Goal: Information Seeking & Learning: Learn about a topic

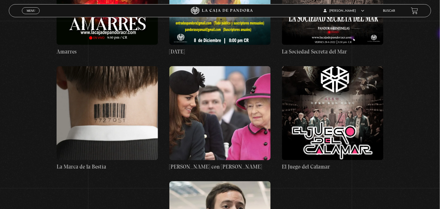
scroll to position [167, 0]
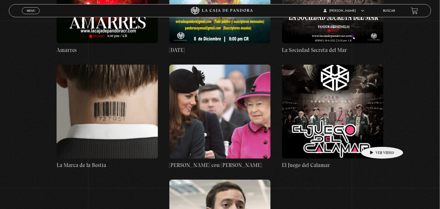
click at [374, 139] on figure at bounding box center [332, 112] width 101 height 94
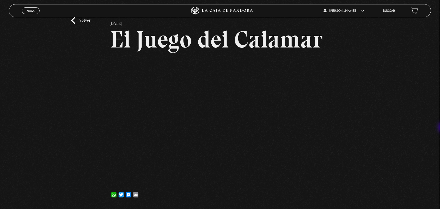
scroll to position [29, 0]
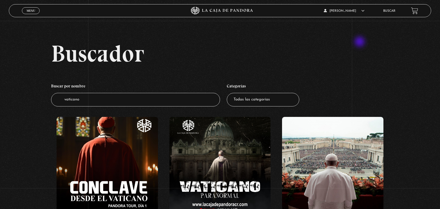
scroll to position [182, 0]
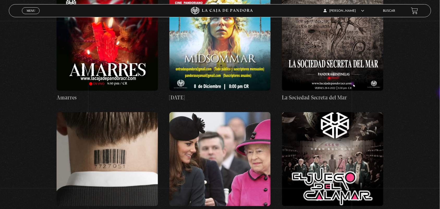
scroll to position [167, 0]
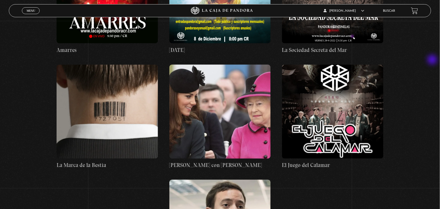
click at [433, 60] on div "Buscador Buscar por nombre Buscador mar Categorías Todas las categorías 11:11 H…" at bounding box center [220, 84] width 440 height 420
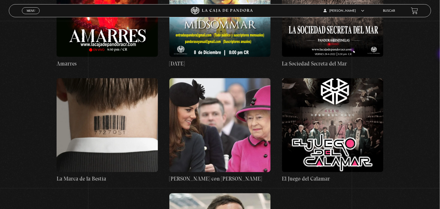
scroll to position [0, 0]
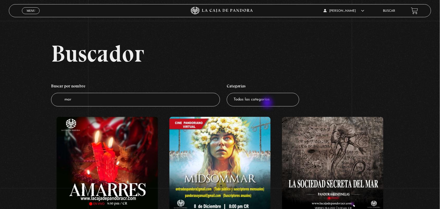
click at [268, 103] on select "Todas las categorías 11:11 Humanitario (1) Amo los Lunes (2) Análisis de series…" at bounding box center [263, 100] width 72 height 14
select select "centinelas"
click at [229, 93] on select "Todas las categorías 11:11 Humanitario (1) Amo los Lunes (2) Análisis de series…" at bounding box center [263, 100] width 72 height 14
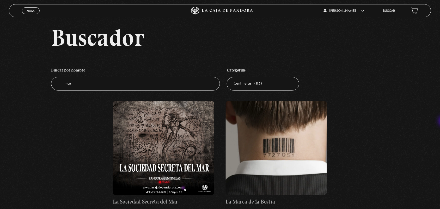
scroll to position [13, 0]
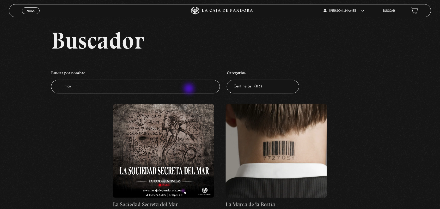
click at [189, 89] on input "mar" at bounding box center [135, 87] width 169 height 14
type input "m"
click at [249, 85] on select "Todas las categorías 11:11 Humanitario (1) Amo los Lunes (2) Análisis de series…" at bounding box center [263, 87] width 72 height 14
click at [229, 80] on select "Todas las categorías 11:11 Humanitario (1) Amo los Lunes (2) Análisis de series…" at bounding box center [263, 87] width 72 height 14
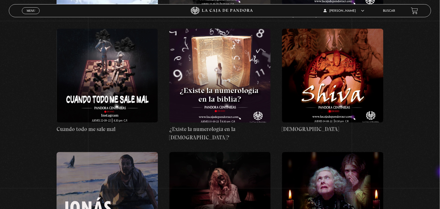
scroll to position [2127, 0]
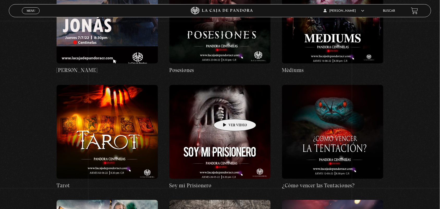
click at [227, 111] on figure at bounding box center [219, 132] width 101 height 94
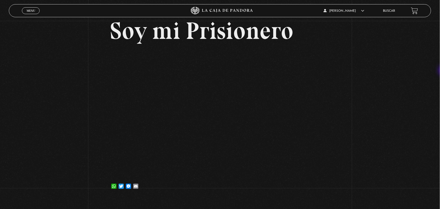
scroll to position [44, 0]
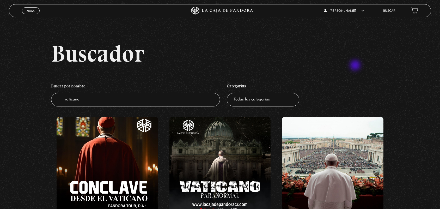
scroll to position [182, 0]
